Goal: Information Seeking & Learning: Learn about a topic

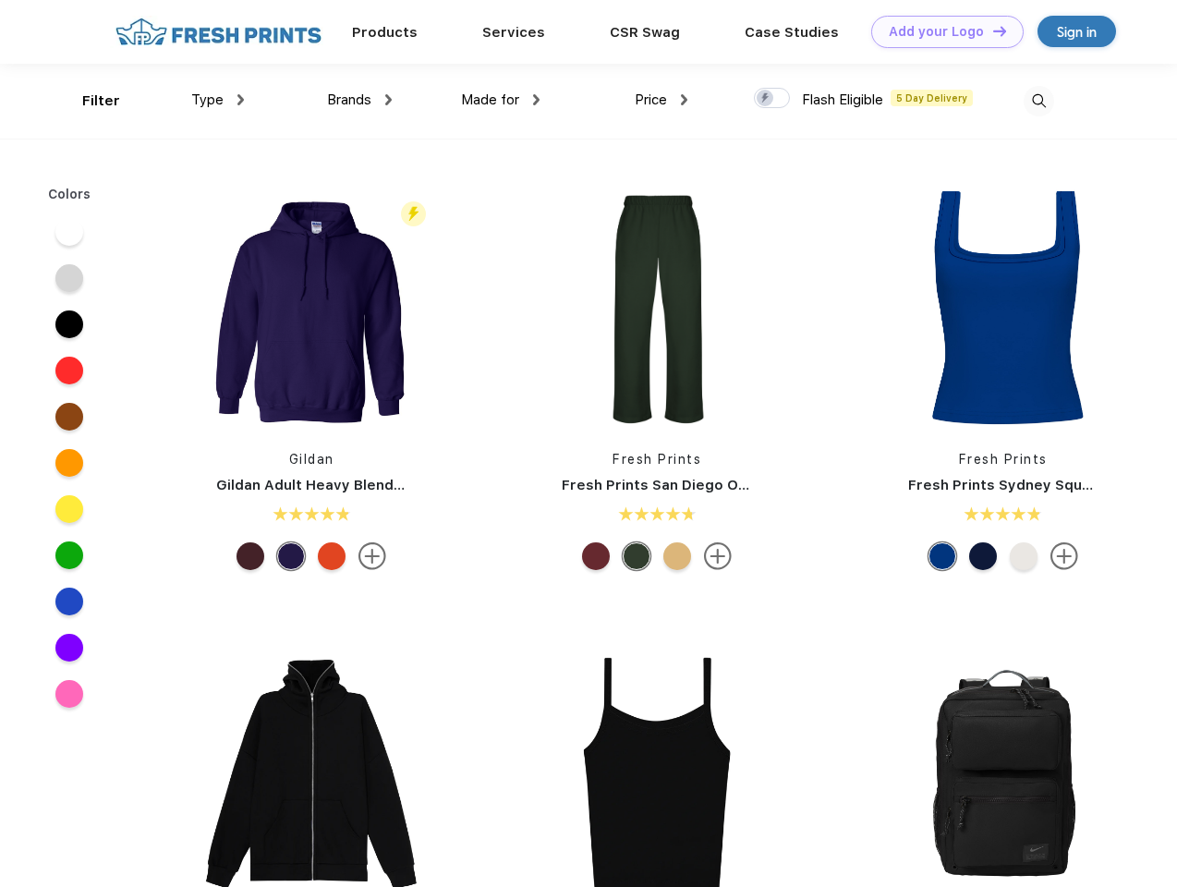
click at [940, 31] on link "Add your Logo Design Tool" at bounding box center [947, 32] width 152 height 32
click at [0, 0] on div "Design Tool" at bounding box center [0, 0] width 0 height 0
click at [991, 30] on link "Add your Logo Design Tool" at bounding box center [947, 32] width 152 height 32
click at [89, 101] on div "Filter" at bounding box center [101, 101] width 38 height 21
click at [218, 100] on span "Type" at bounding box center [207, 99] width 32 height 17
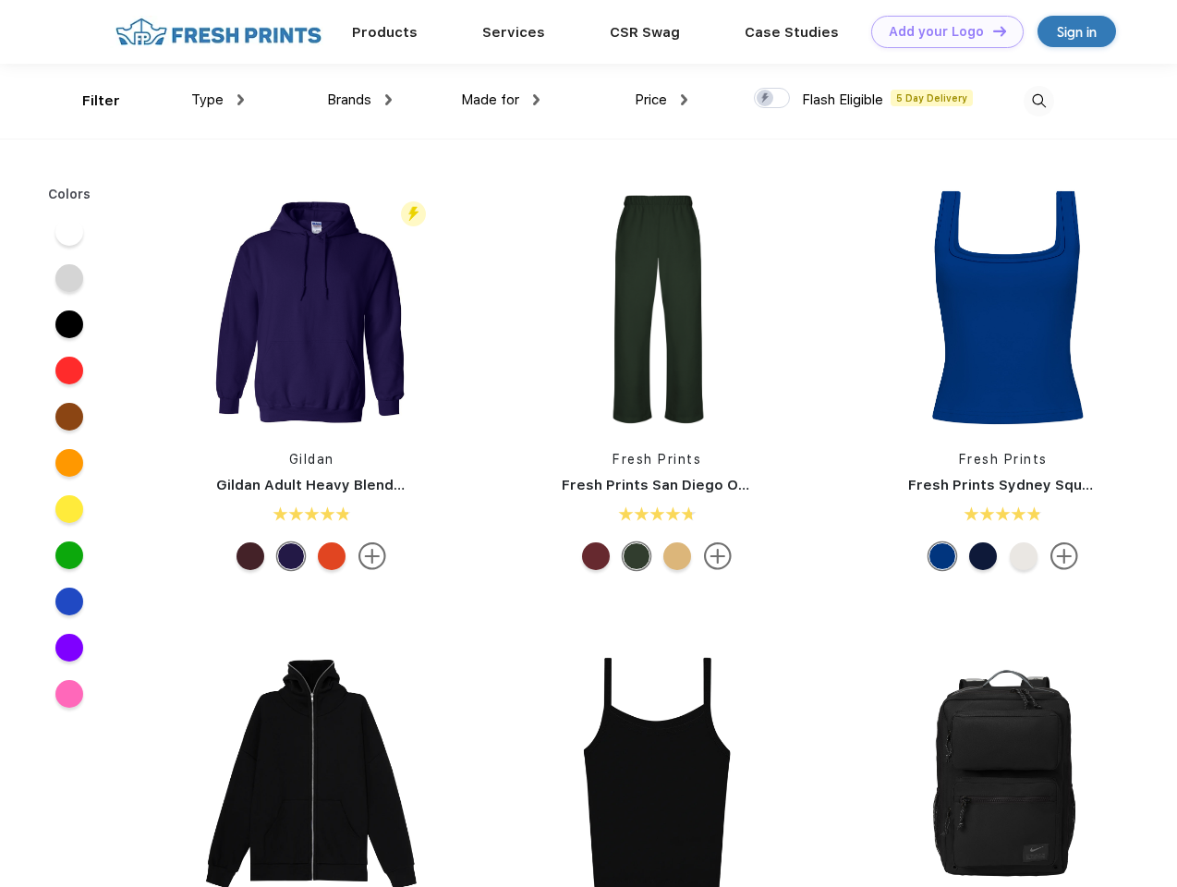
click at [359, 100] on span "Brands" at bounding box center [349, 99] width 44 height 17
click at [501, 100] on span "Made for" at bounding box center [490, 99] width 58 height 17
click at [661, 100] on span "Price" at bounding box center [651, 99] width 32 height 17
click at [772, 99] on div at bounding box center [772, 98] width 36 height 20
click at [766, 99] on input "checkbox" at bounding box center [760, 93] width 12 height 12
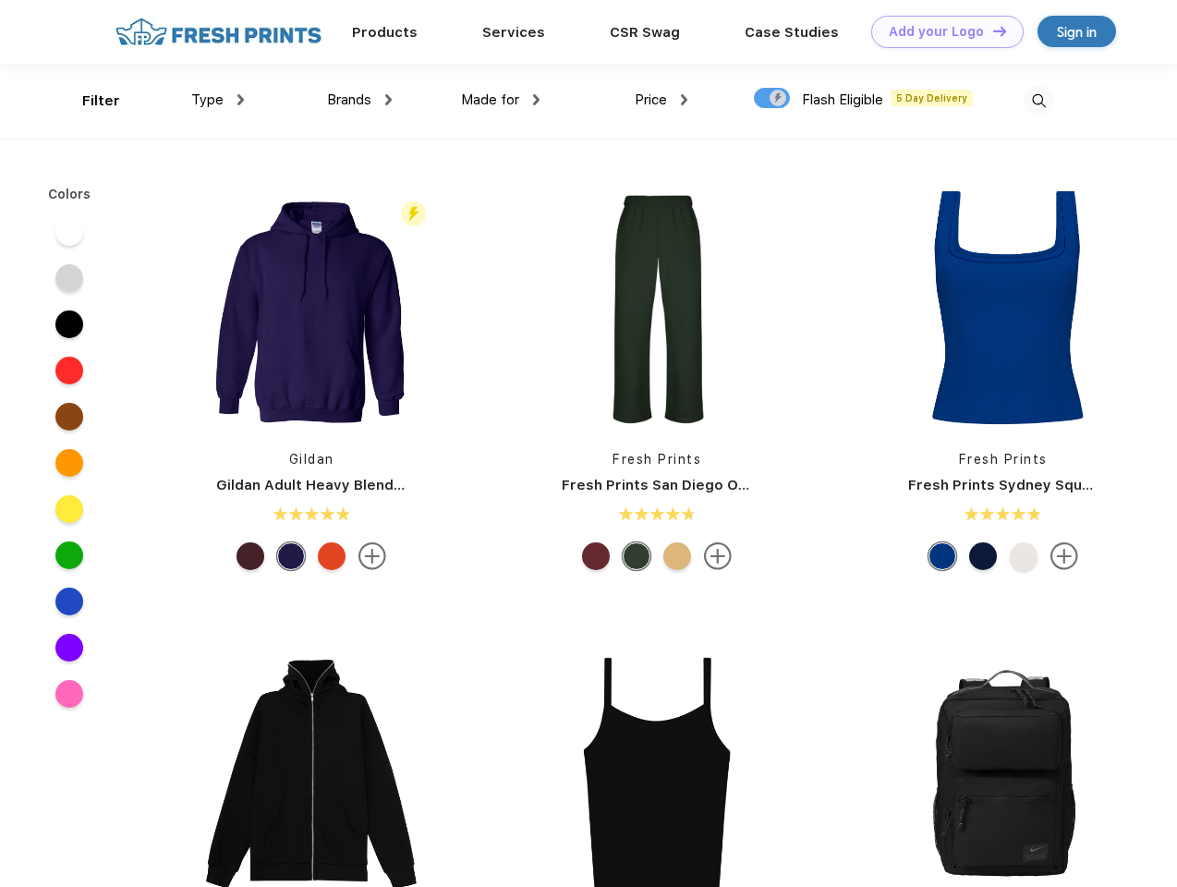
click at [1038, 101] on img at bounding box center [1038, 101] width 30 height 30
